Goal: Transaction & Acquisition: Download file/media

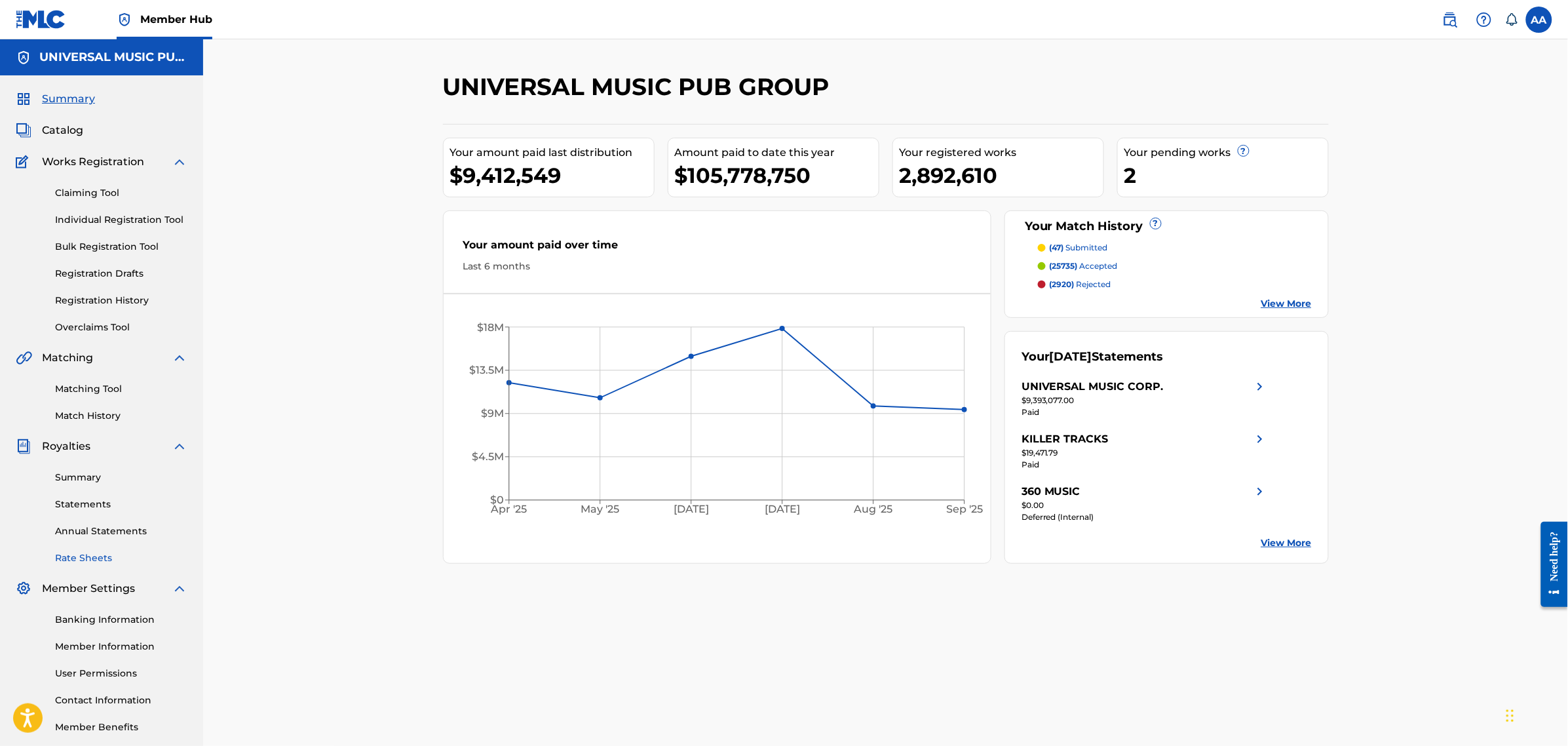
click at [87, 555] on link "Rate Sheets" at bounding box center [121, 558] width 132 height 14
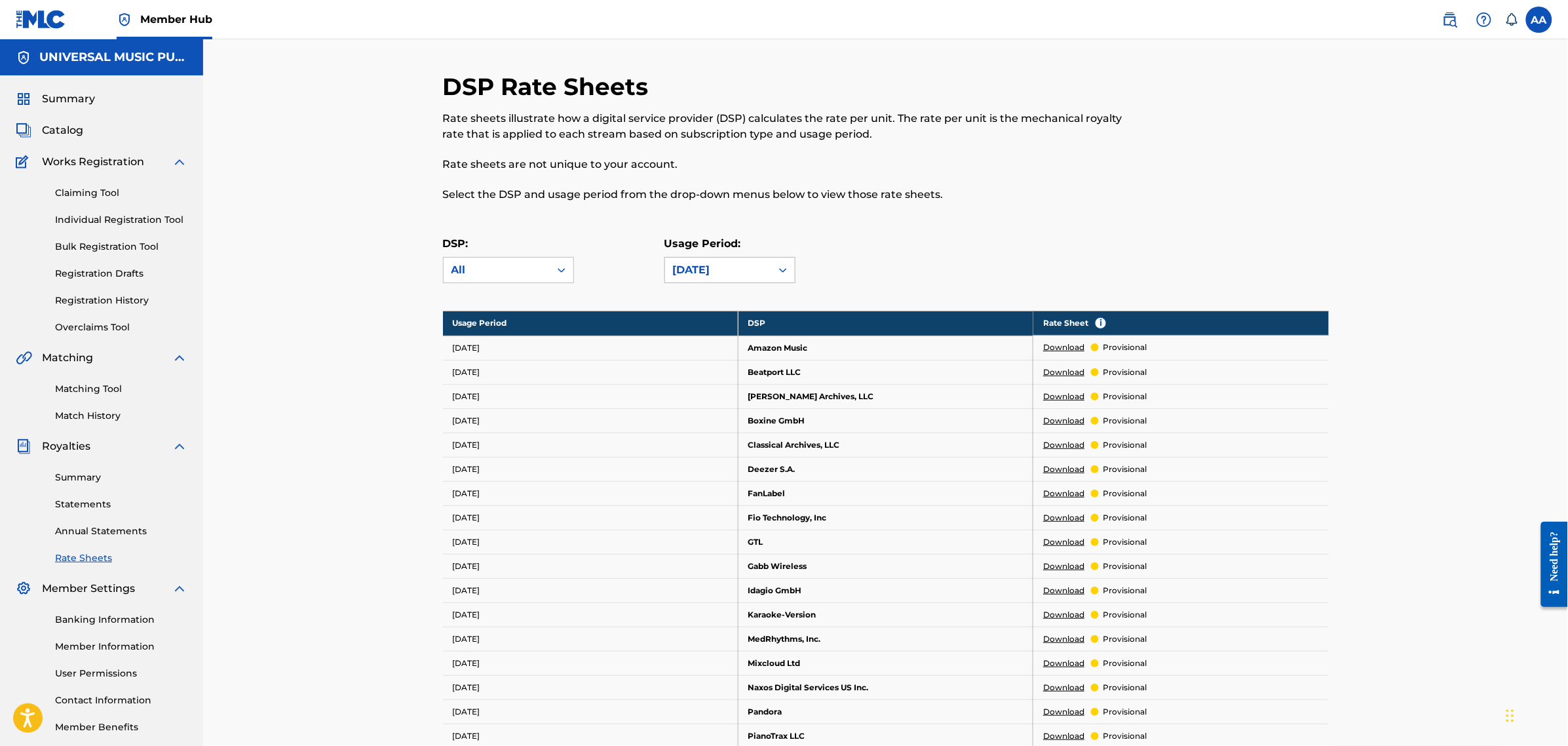
click at [732, 273] on div "[DATE]" at bounding box center [718, 269] width 90 height 15
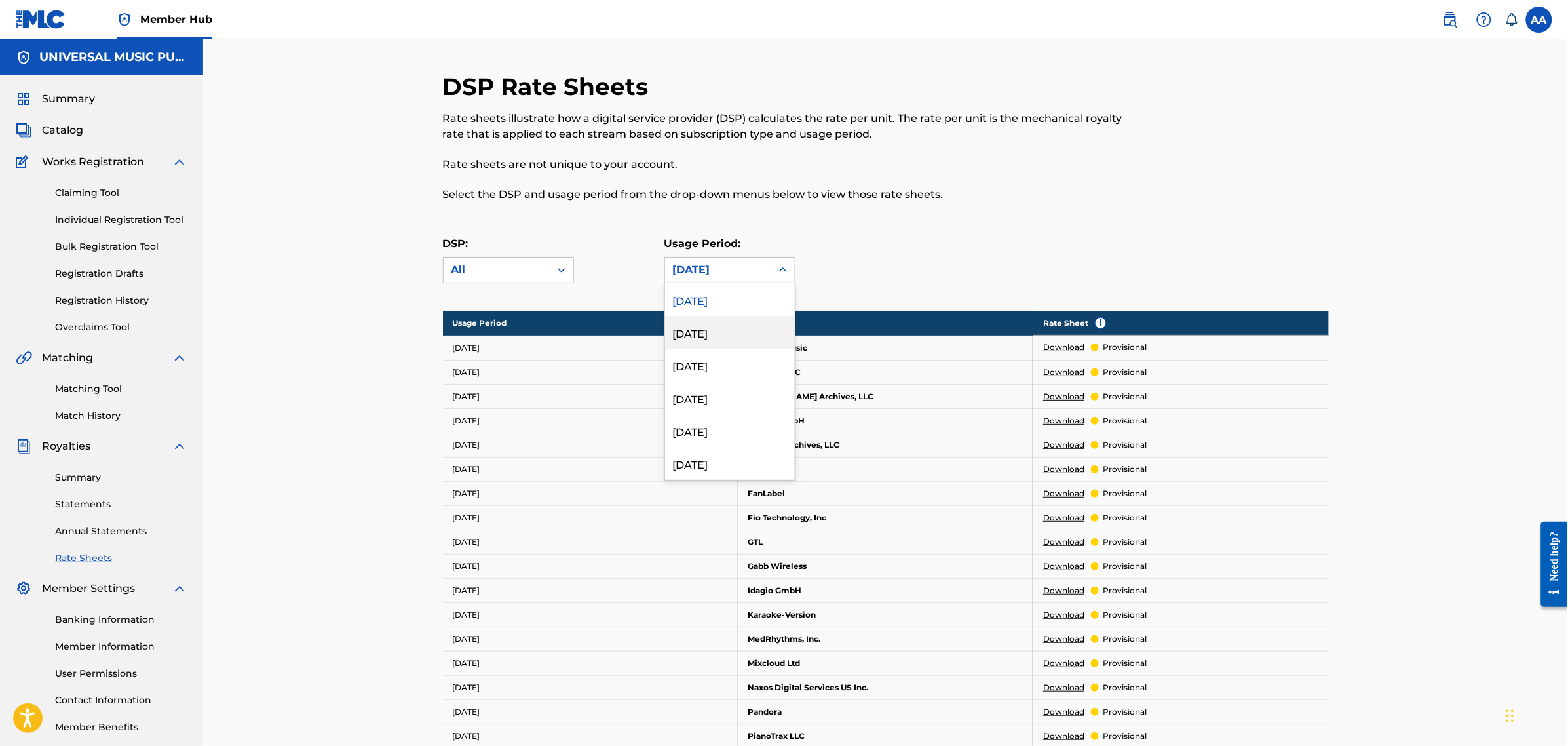
click at [735, 338] on div "[DATE]" at bounding box center [730, 332] width 129 height 33
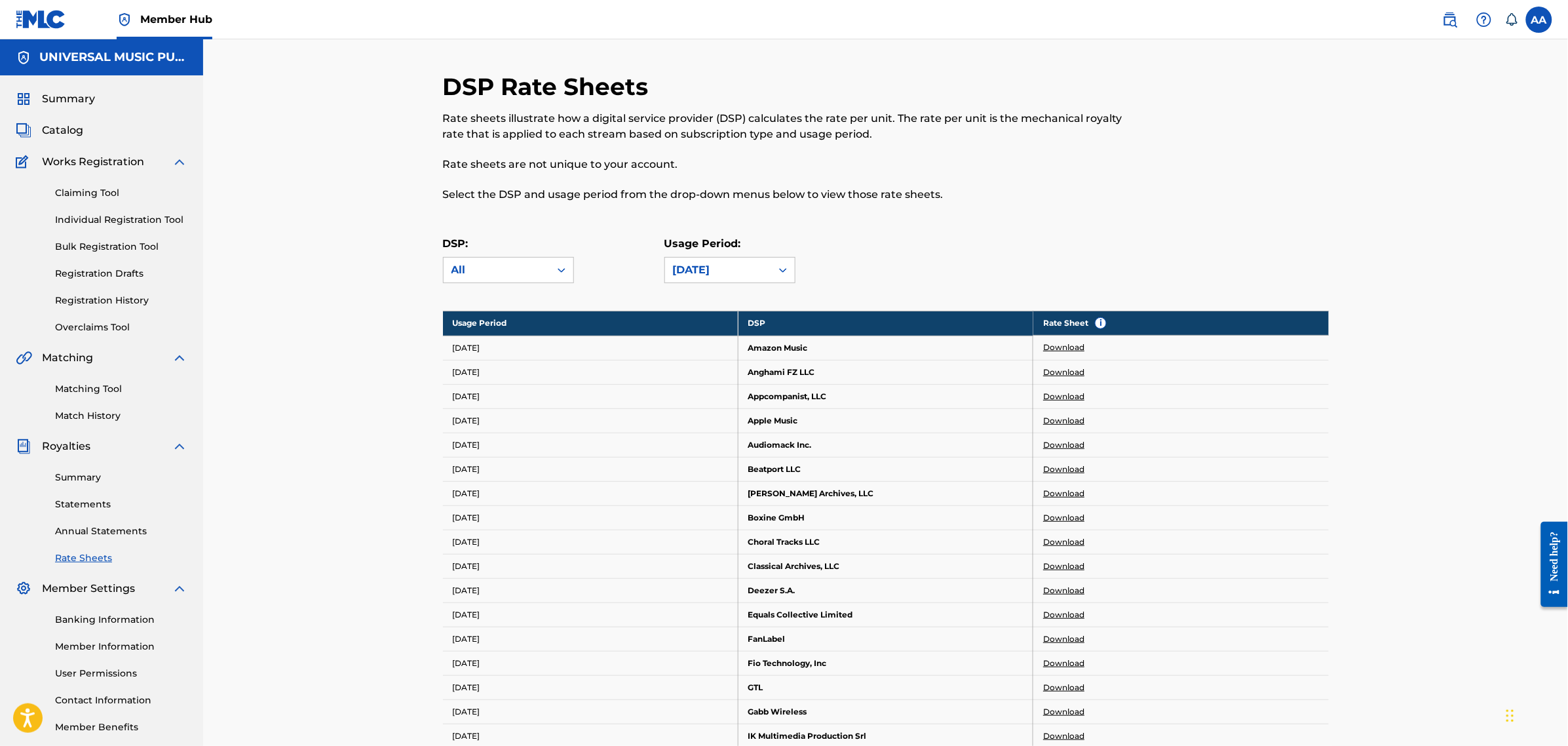
click at [1071, 420] on link "Download" at bounding box center [1063, 421] width 41 height 12
